Goal: Information Seeking & Learning: Learn about a topic

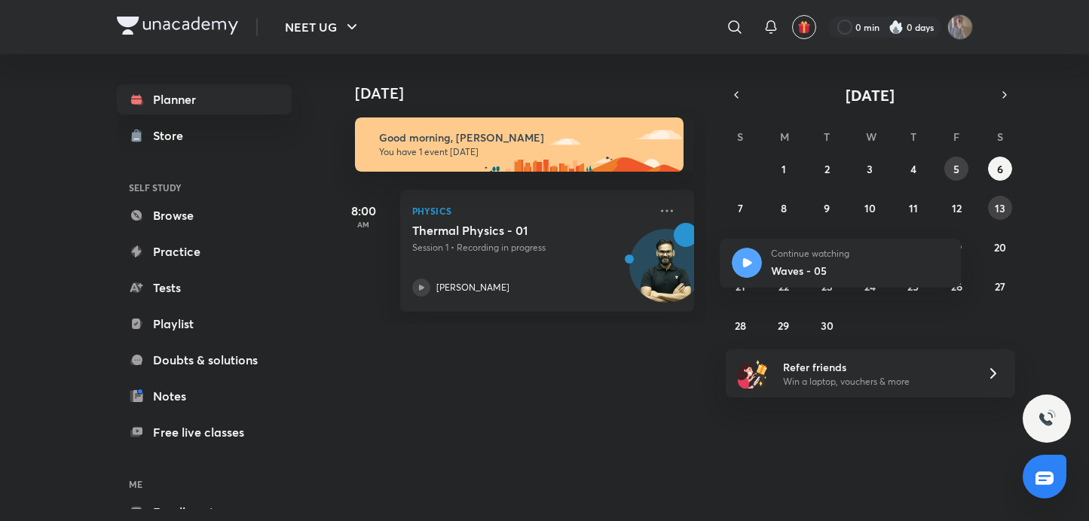
click at [959, 168] on abbr "5" at bounding box center [956, 169] width 6 height 14
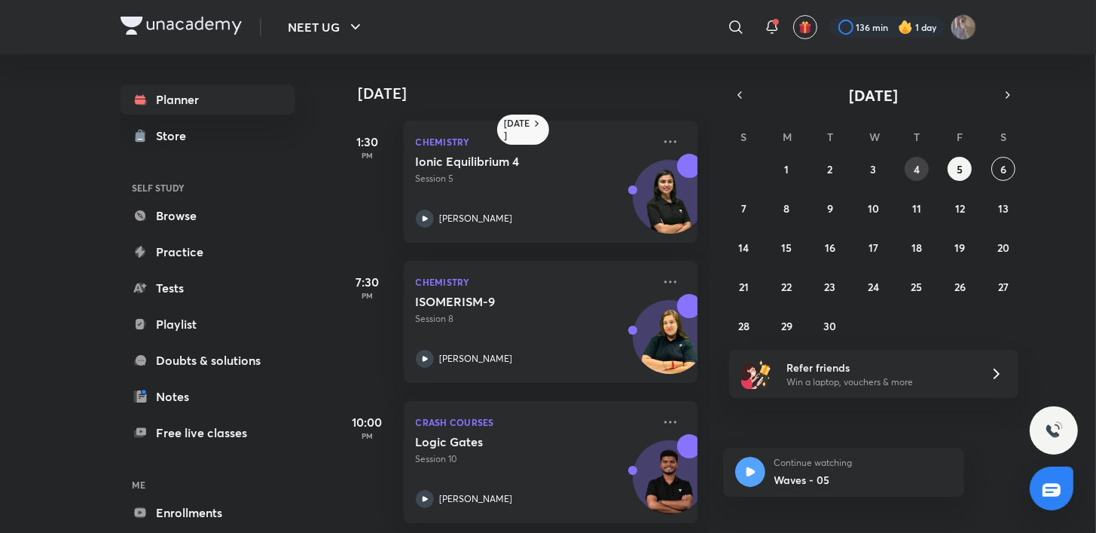
click at [920, 173] on button "4" at bounding box center [917, 169] width 24 height 24
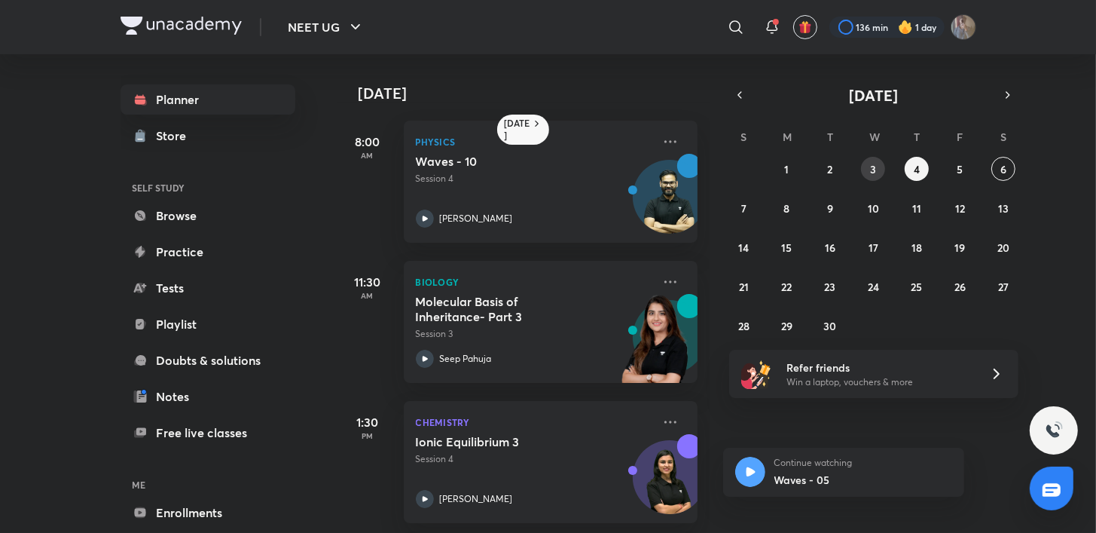
click at [861, 170] on button "3" at bounding box center [873, 169] width 24 height 24
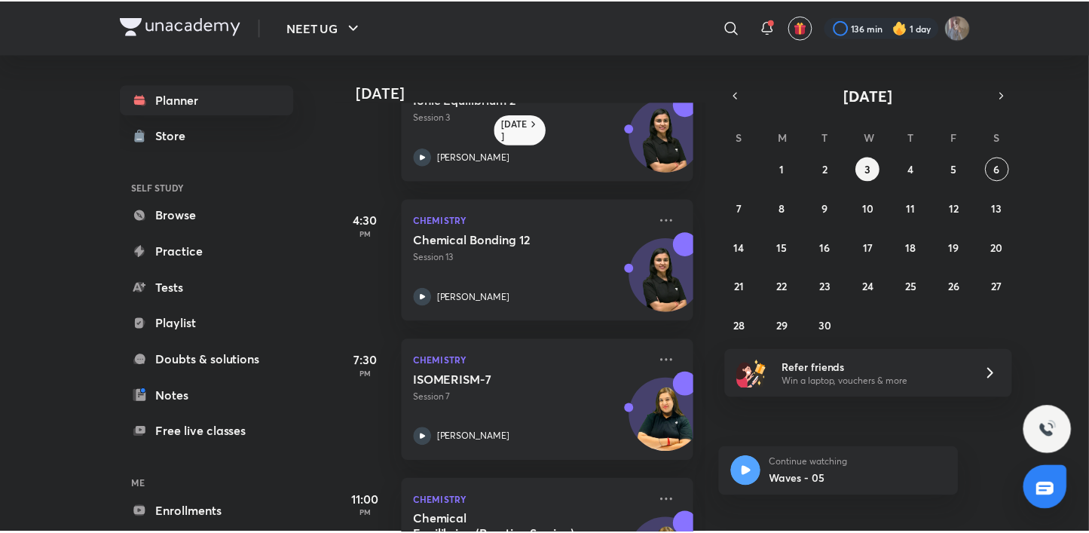
scroll to position [323, 0]
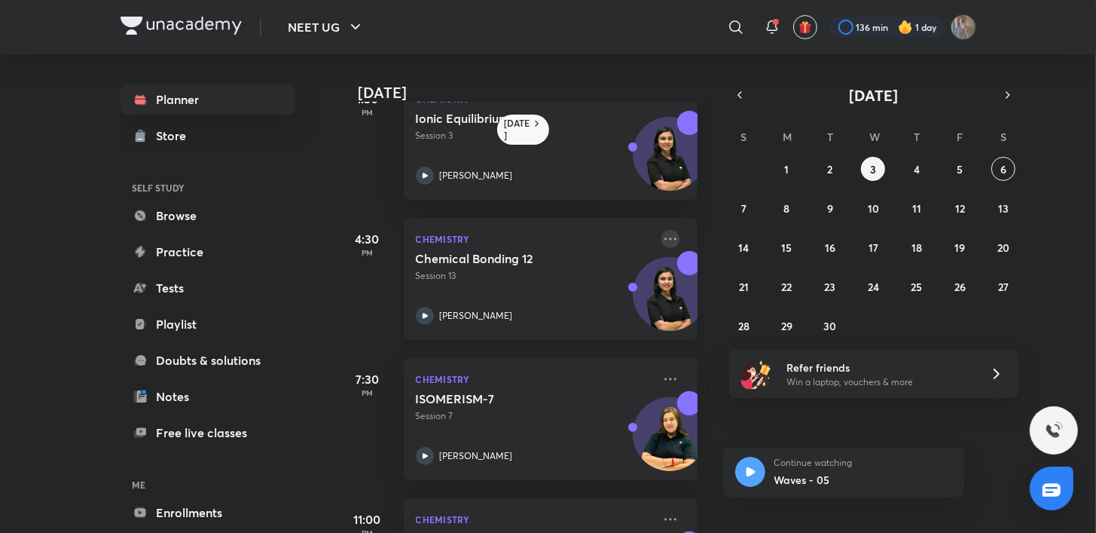
click at [661, 233] on icon at bounding box center [670, 239] width 18 height 18
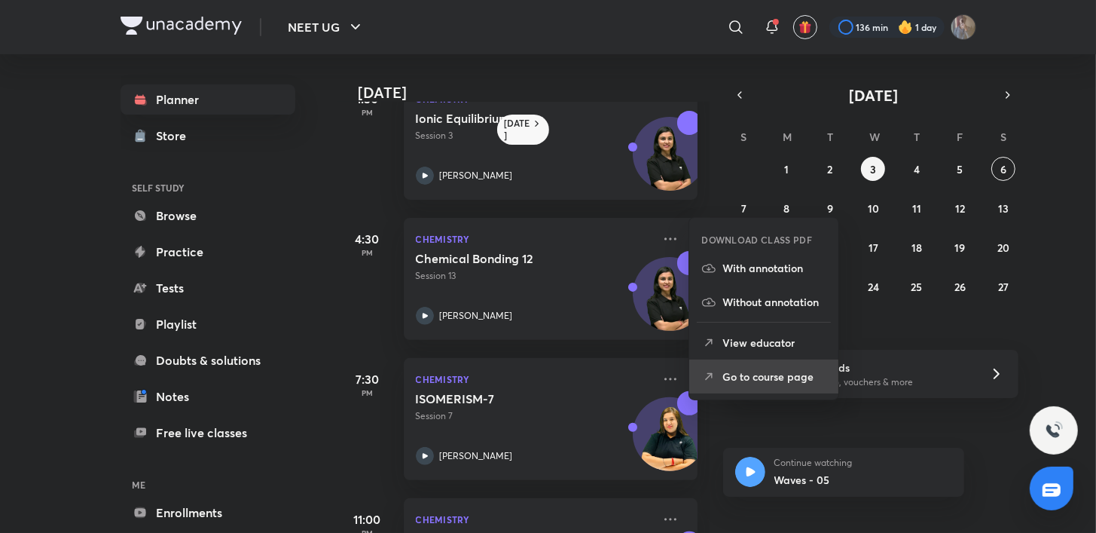
click at [763, 383] on p "Go to course page" at bounding box center [774, 376] width 104 height 16
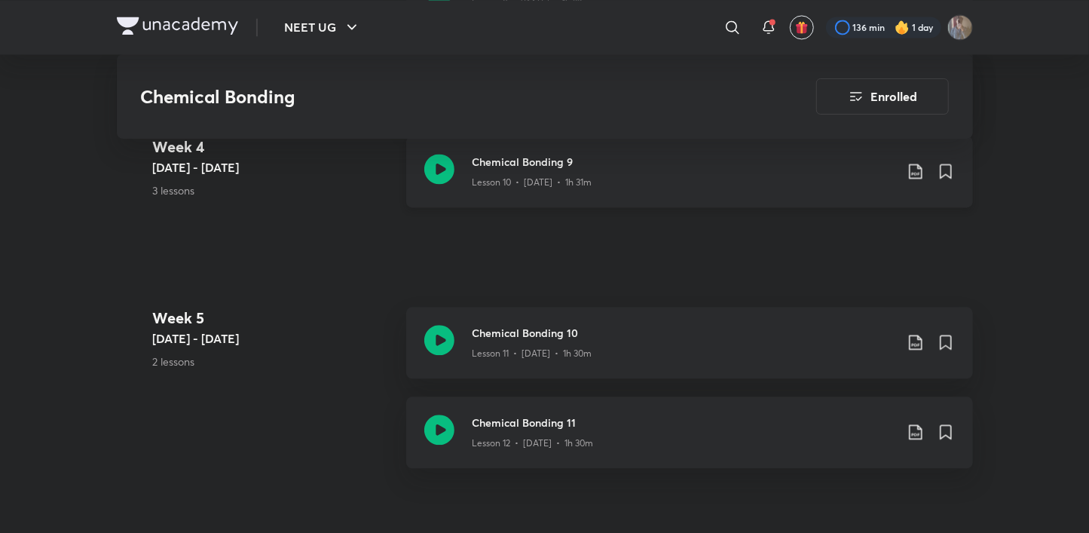
scroll to position [1820, 0]
click at [423, 191] on div "Chemical Bonding 9 Lesson 10 • [DATE] • 1h 31m" at bounding box center [689, 174] width 567 height 72
click at [434, 343] on icon at bounding box center [439, 342] width 30 height 30
